Goal: Find specific page/section: Find specific page/section

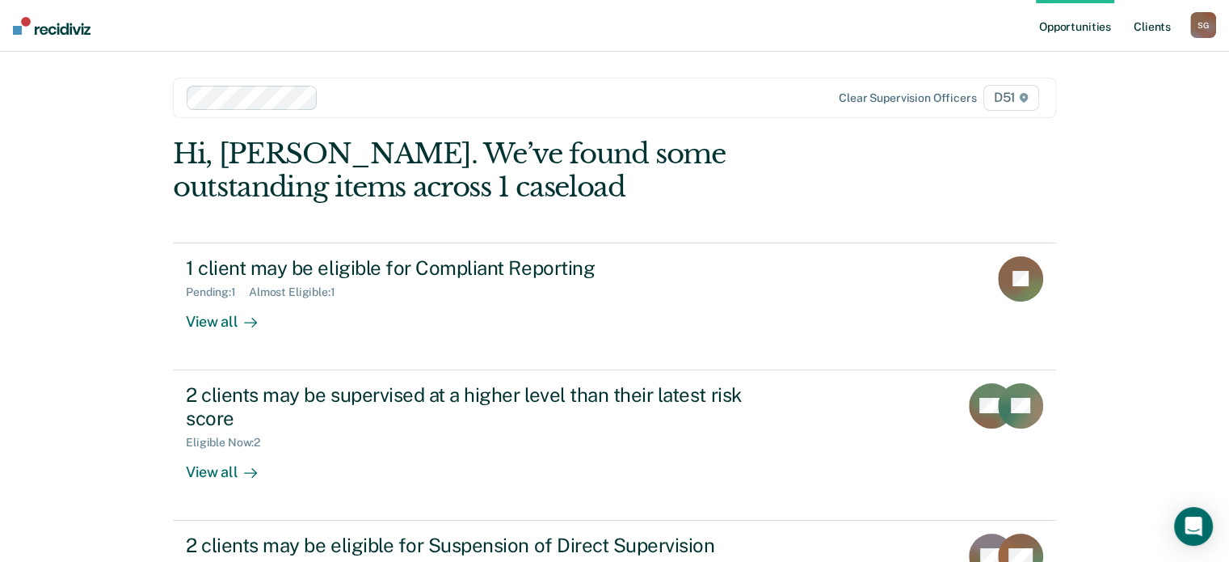
click at [1148, 31] on link "Client s" at bounding box center [1153, 26] width 44 height 52
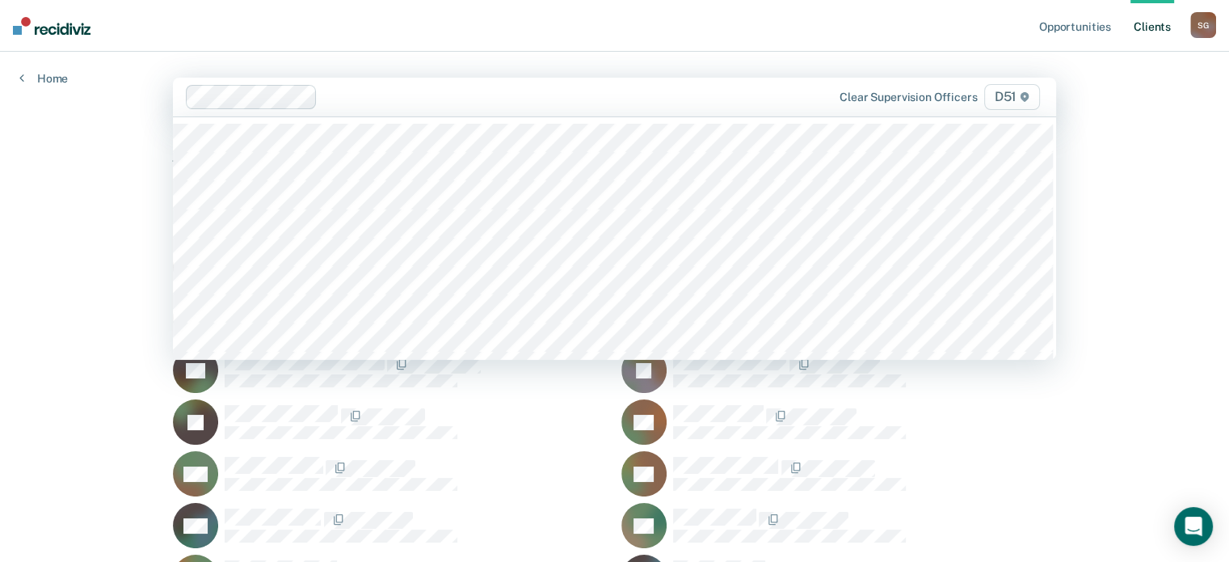
click at [575, 87] on div at bounding box center [554, 96] width 461 height 19
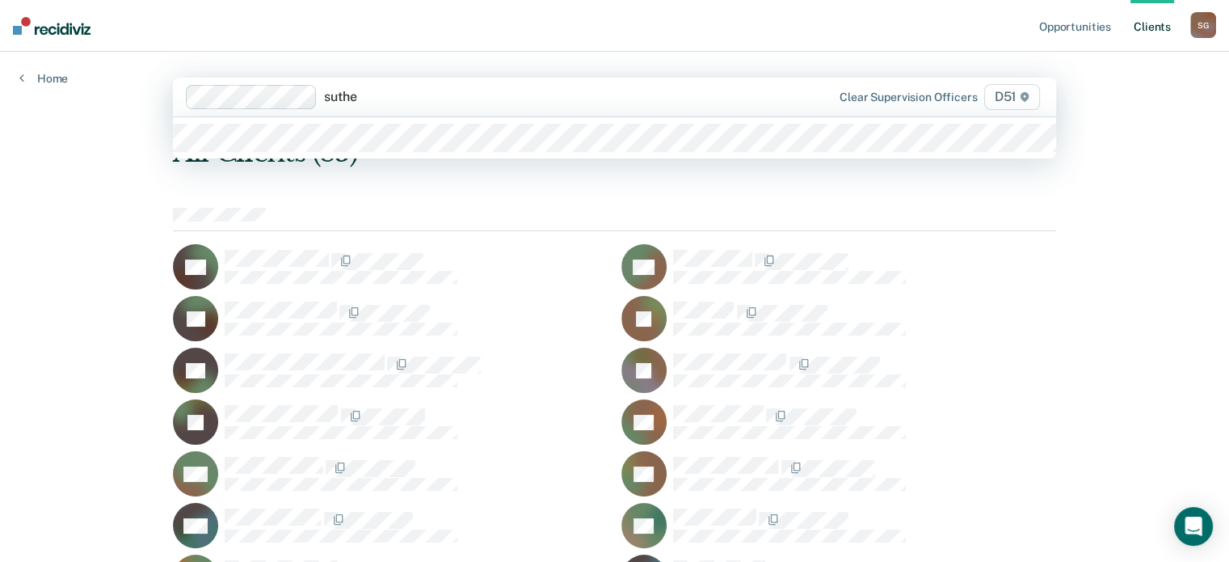
type input "[PERSON_NAME]"
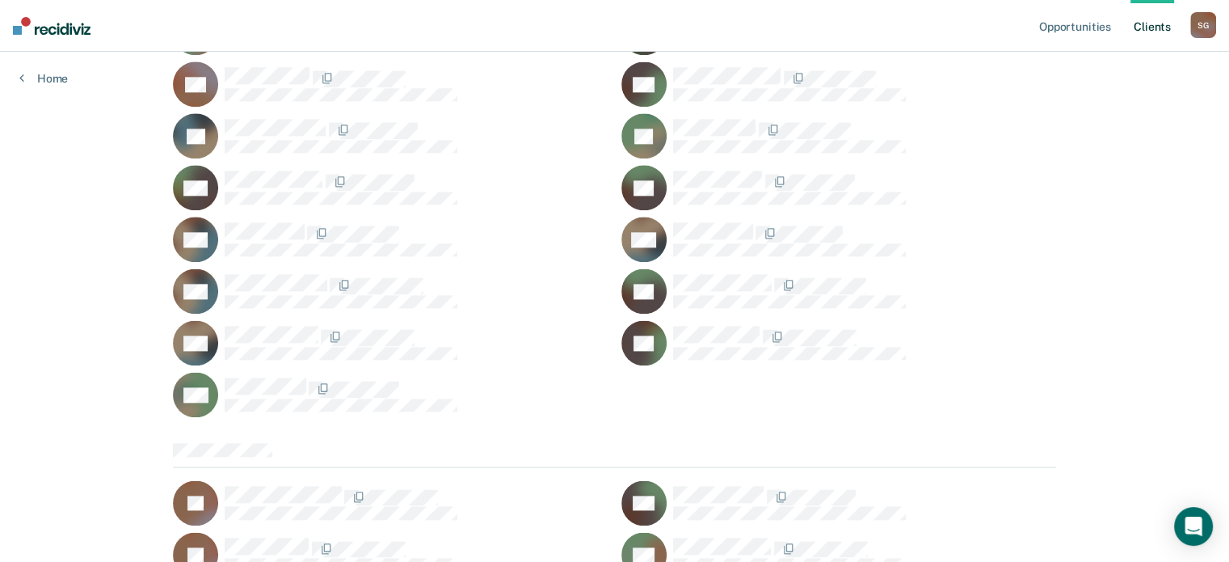
scroll to position [7583, 0]
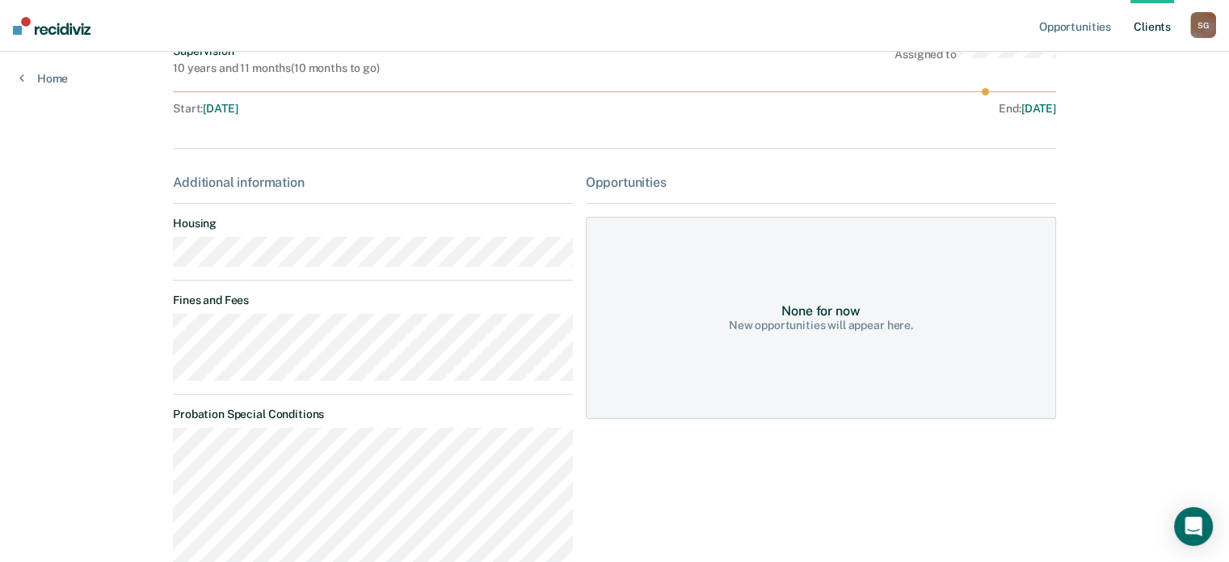
scroll to position [162, 0]
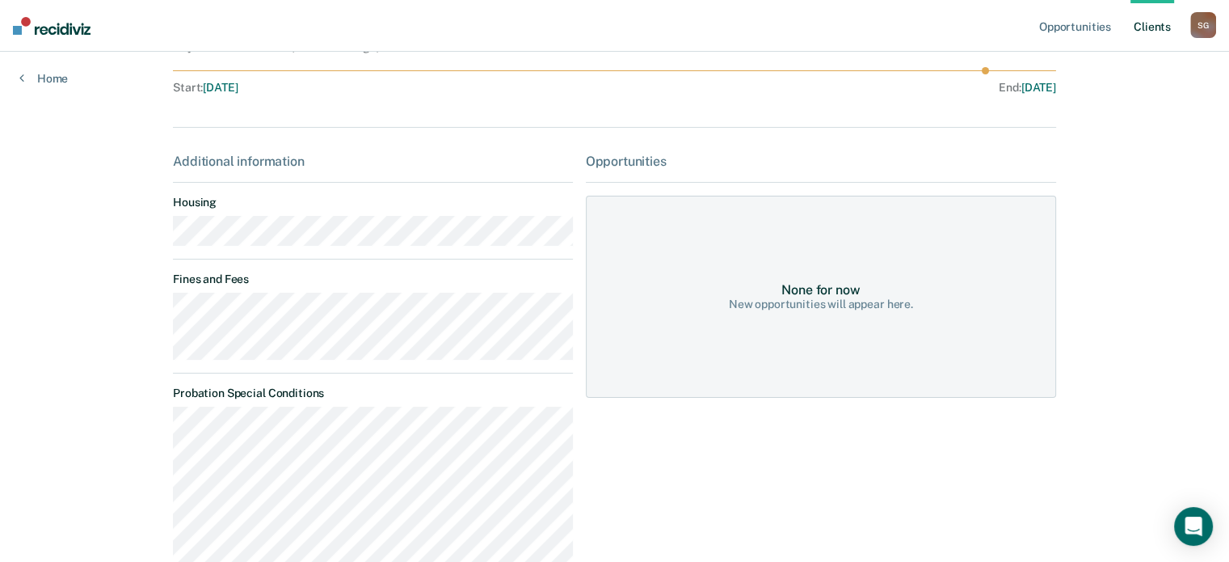
click at [162, 311] on main "CW Contacts Preferred Name Preferred Contact None Call Text Email None Progress…" at bounding box center [615, 286] width 922 height 792
